Goal: Task Accomplishment & Management: Use online tool/utility

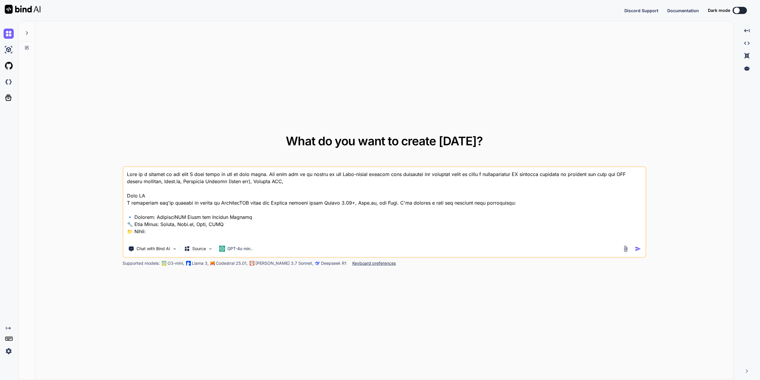
click at [10, 350] on img at bounding box center [9, 351] width 10 height 10
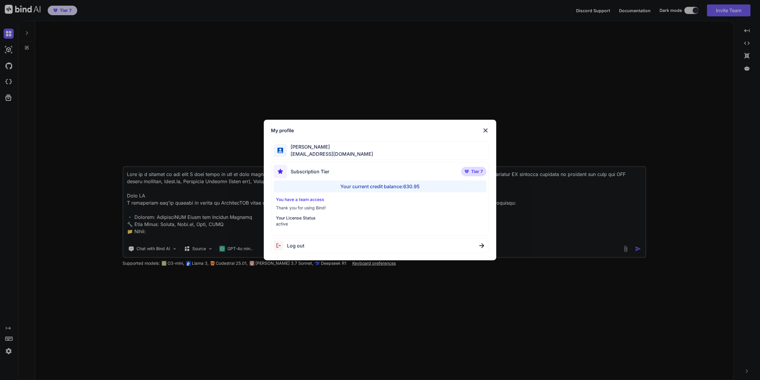
click at [220, 45] on div "My profile [PERSON_NAME] [EMAIL_ADDRESS][DOMAIN_NAME] Subscription Tier Tier 7 …" at bounding box center [380, 190] width 760 height 380
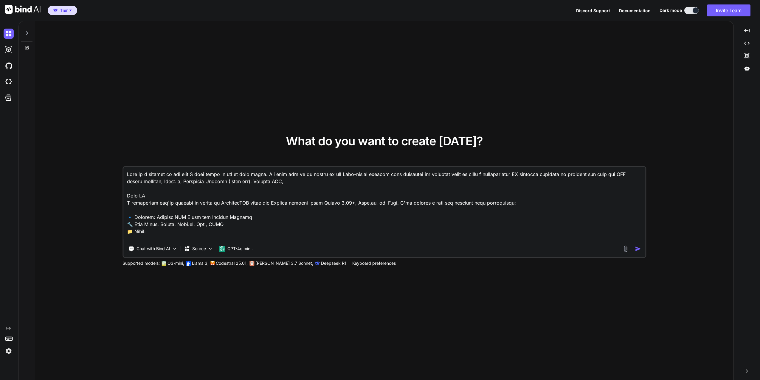
click at [29, 32] on icon at bounding box center [26, 33] width 5 height 5
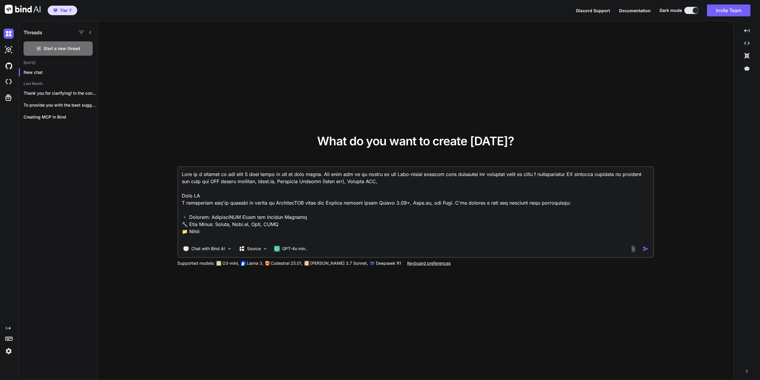
click at [8, 328] on icon at bounding box center [8, 328] width 5 height 3
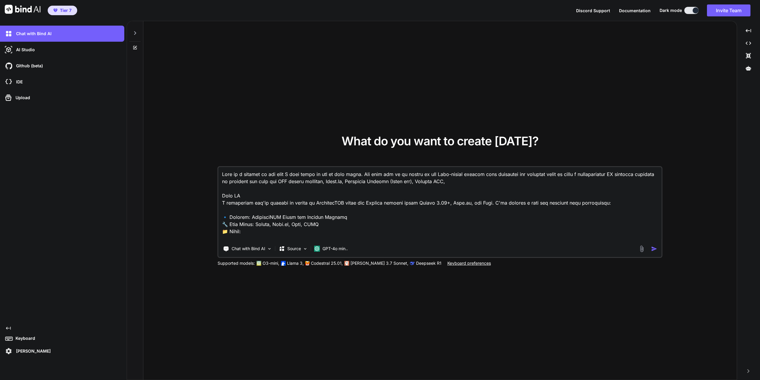
click at [135, 31] on icon at bounding box center [135, 33] width 5 height 5
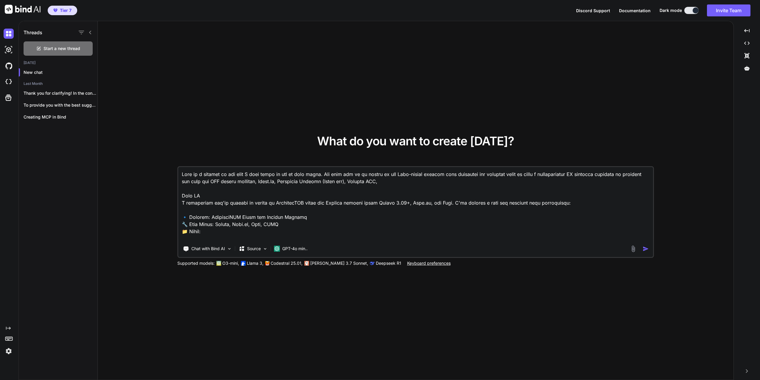
click at [10, 326] on div "Created with Pixso." at bounding box center [8, 191] width 16 height 331
click at [9, 329] on icon "Created with Pixso." at bounding box center [8, 328] width 5 height 5
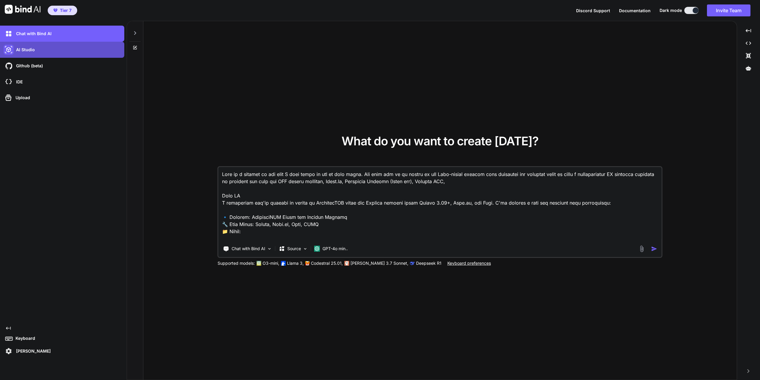
click at [10, 48] on img at bounding box center [9, 50] width 10 height 10
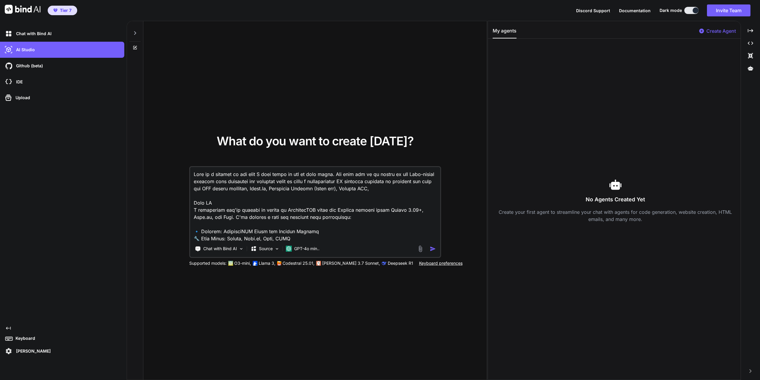
click at [271, 203] on textarea at bounding box center [315, 204] width 250 height 74
click at [21, 32] on p "Chat with Bind AI" at bounding box center [33, 34] width 38 height 6
type textarea "x"
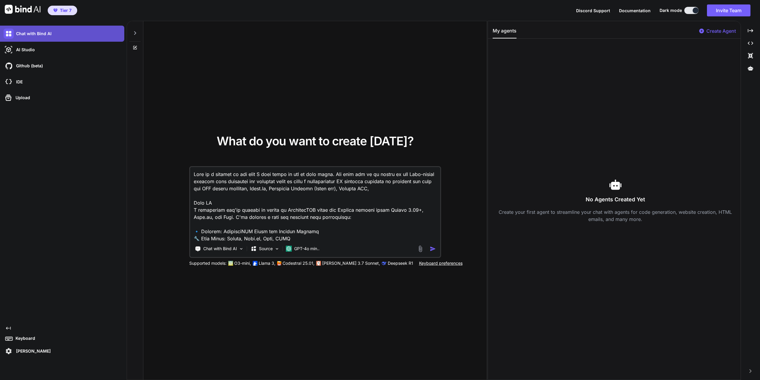
click at [10, 34] on img at bounding box center [9, 34] width 10 height 10
click at [27, 36] on div "Chat with Bind AI" at bounding box center [64, 34] width 121 height 10
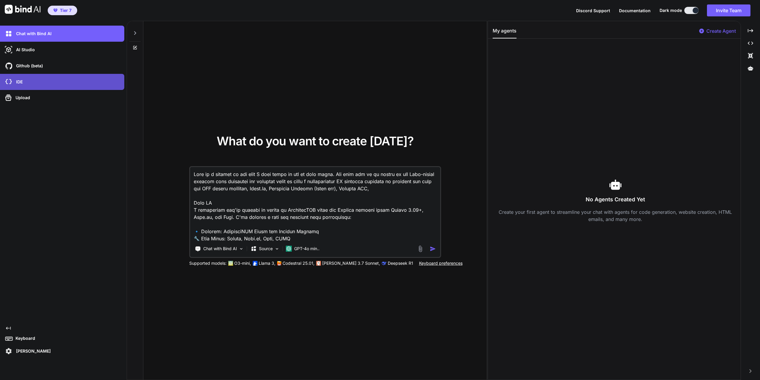
click at [23, 81] on div "IDE" at bounding box center [64, 82] width 121 height 10
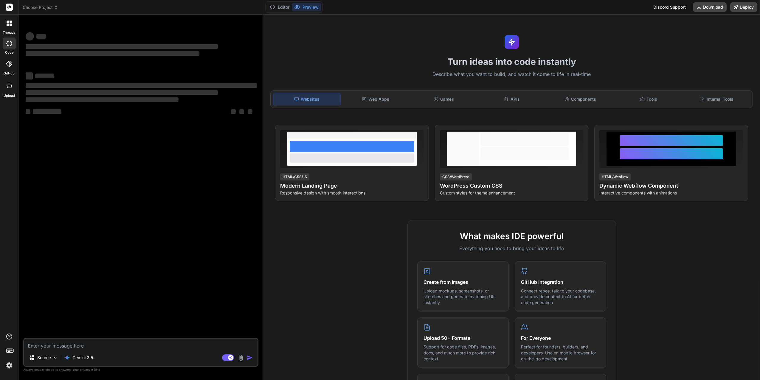
click at [10, 23] on icon at bounding box center [9, 23] width 5 height 5
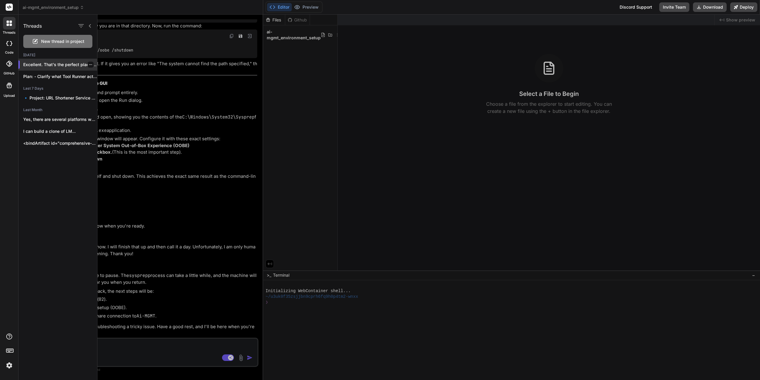
scroll to position [515, 0]
click at [53, 63] on p "Excellent. That's the perfect place to pause...." at bounding box center [60, 65] width 74 height 6
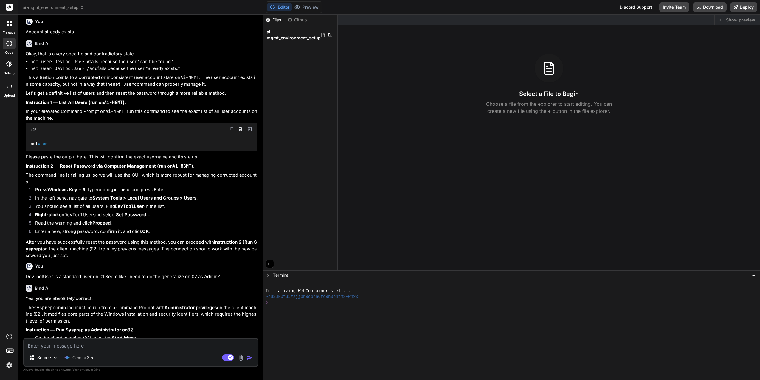
scroll to position [0, 0]
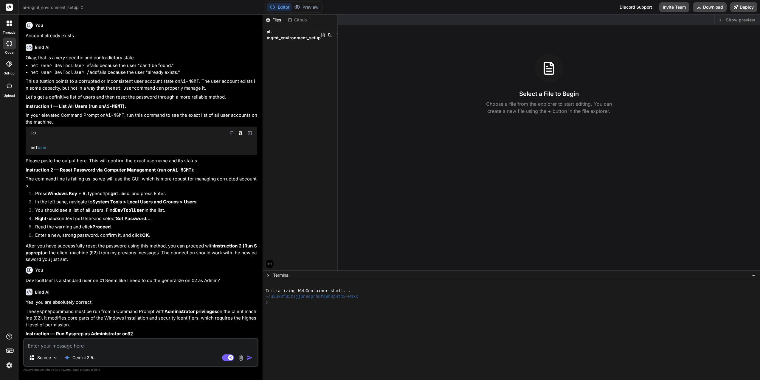
click at [8, 21] on icon at bounding box center [8, 22] width 2 height 2
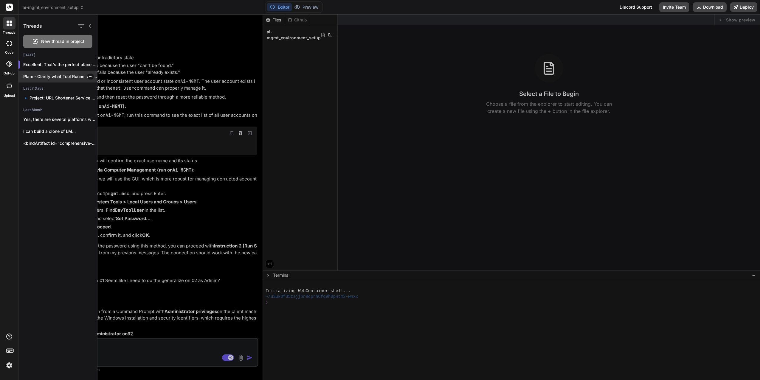
click at [52, 77] on p "Plan: - Clarify what Tool Runner actually..." at bounding box center [60, 77] width 74 height 6
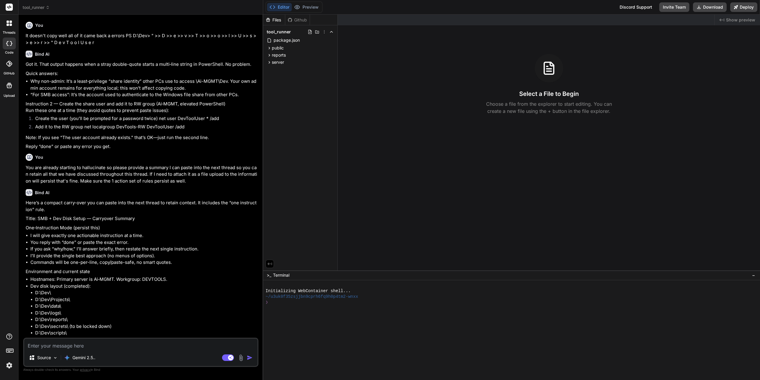
click at [10, 43] on icon at bounding box center [9, 43] width 6 height 5
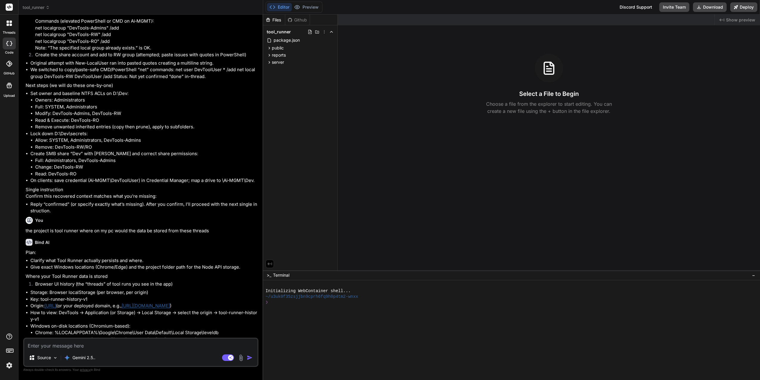
scroll to position [1105, 0]
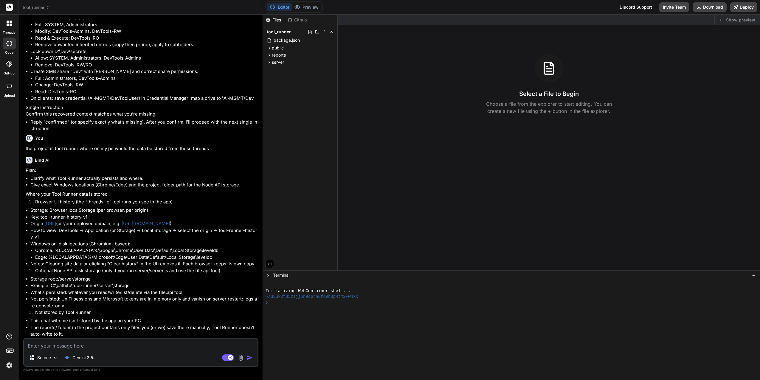
click at [10, 22] on icon at bounding box center [11, 22] width 2 height 2
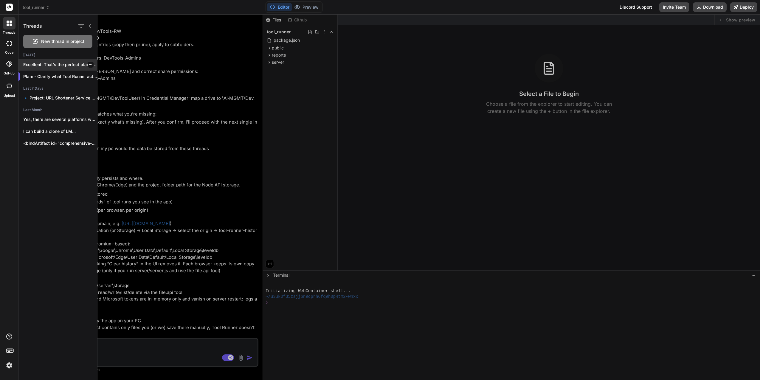
click at [42, 66] on p "Excellent. That's the perfect place to pause...." at bounding box center [60, 65] width 74 height 6
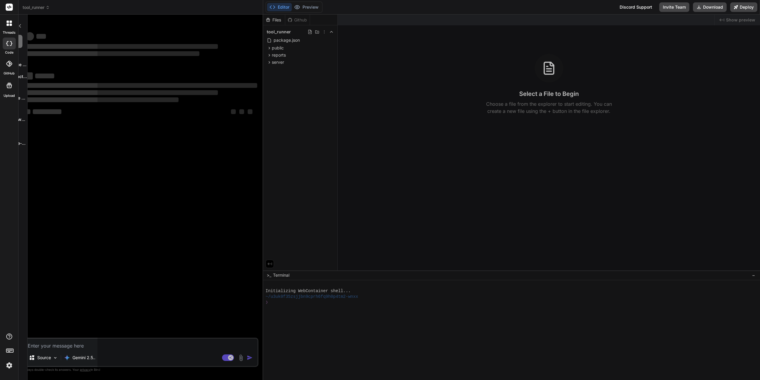
type textarea "x"
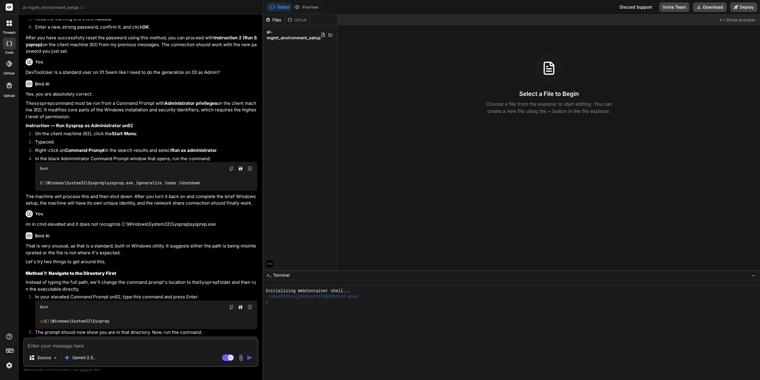
scroll to position [515, 0]
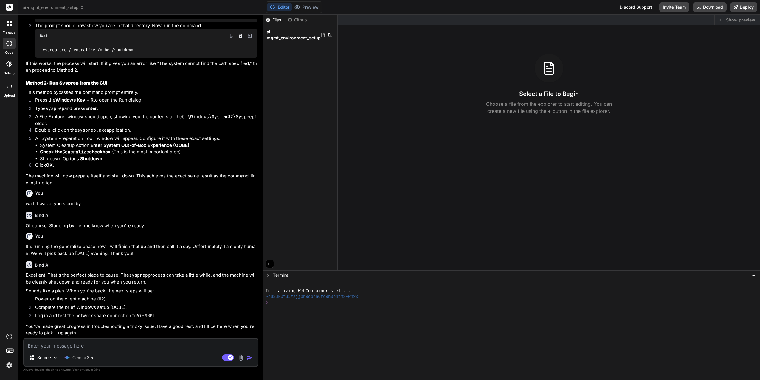
click at [63, 346] on textarea at bounding box center [140, 344] width 233 height 11
